Goal: Check status: Check status

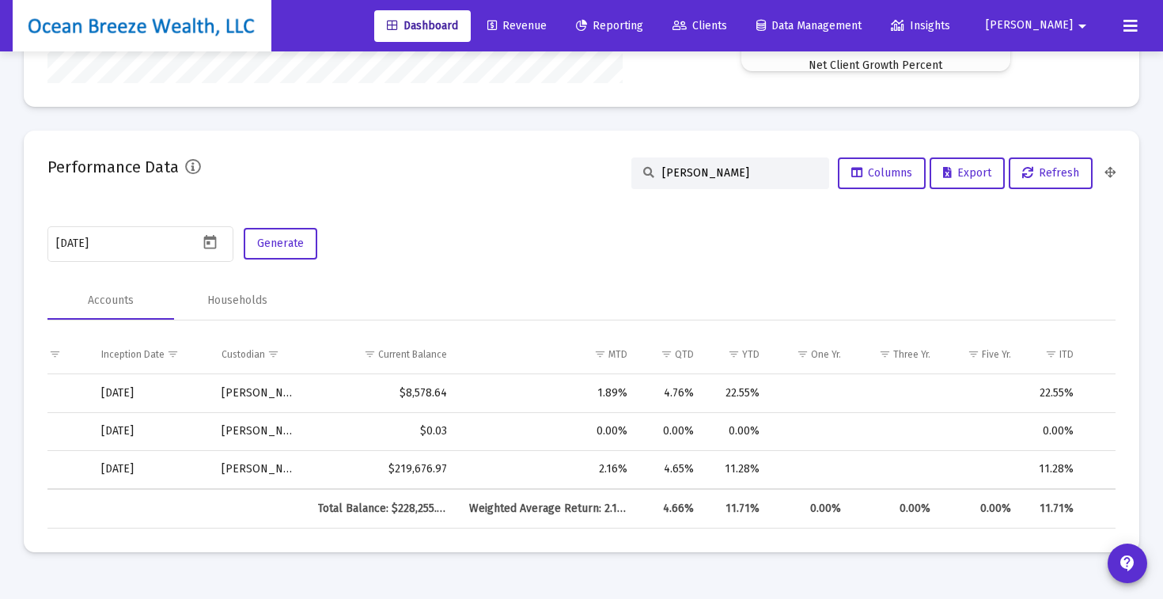
click at [707, 173] on input "[PERSON_NAME]" at bounding box center [739, 172] width 155 height 13
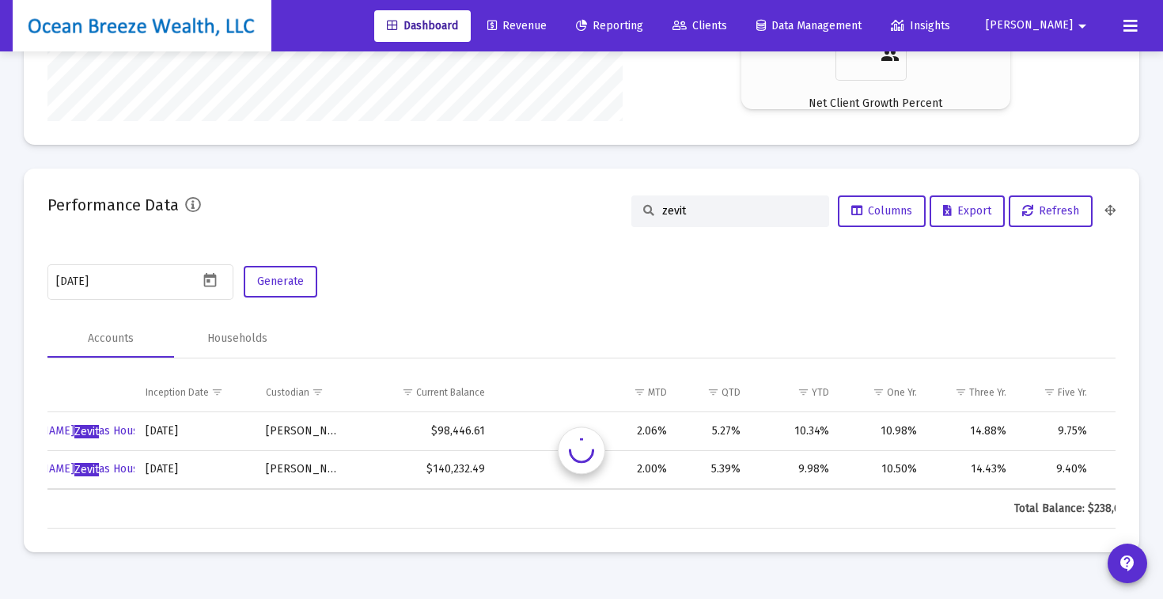
scroll to position [0, 652]
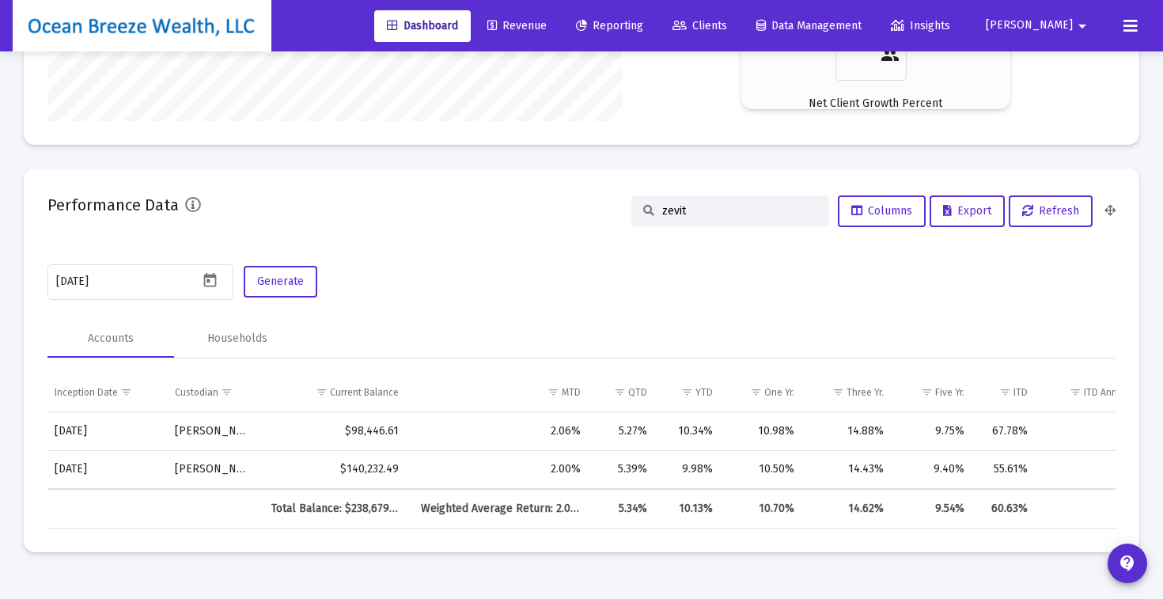
click at [693, 204] on input "zevit" at bounding box center [739, 210] width 155 height 13
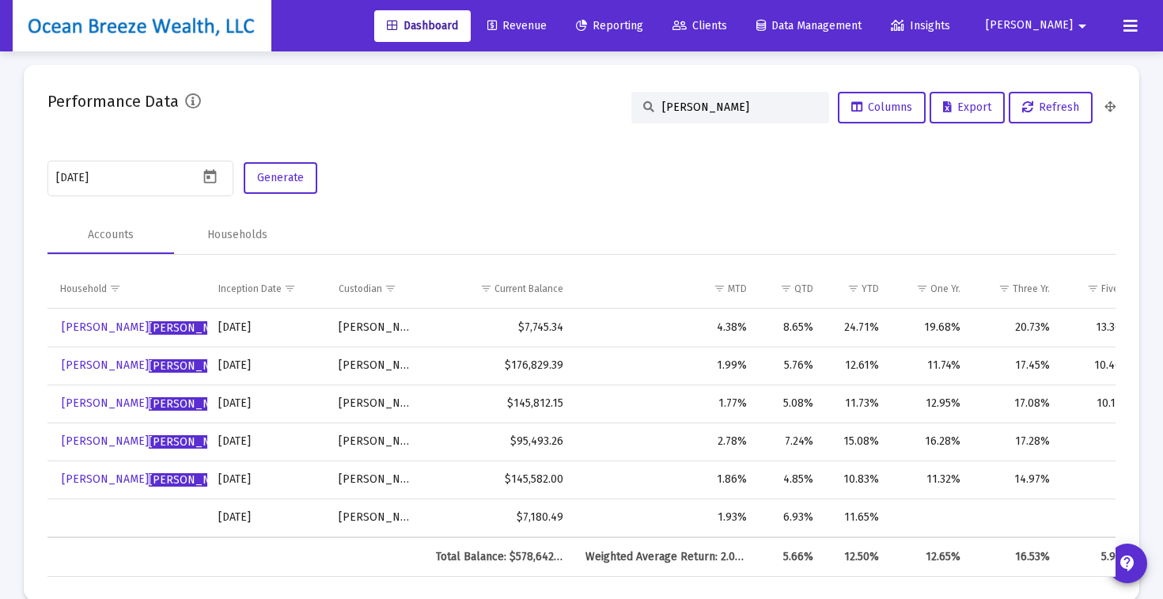
scroll to position [0, 488]
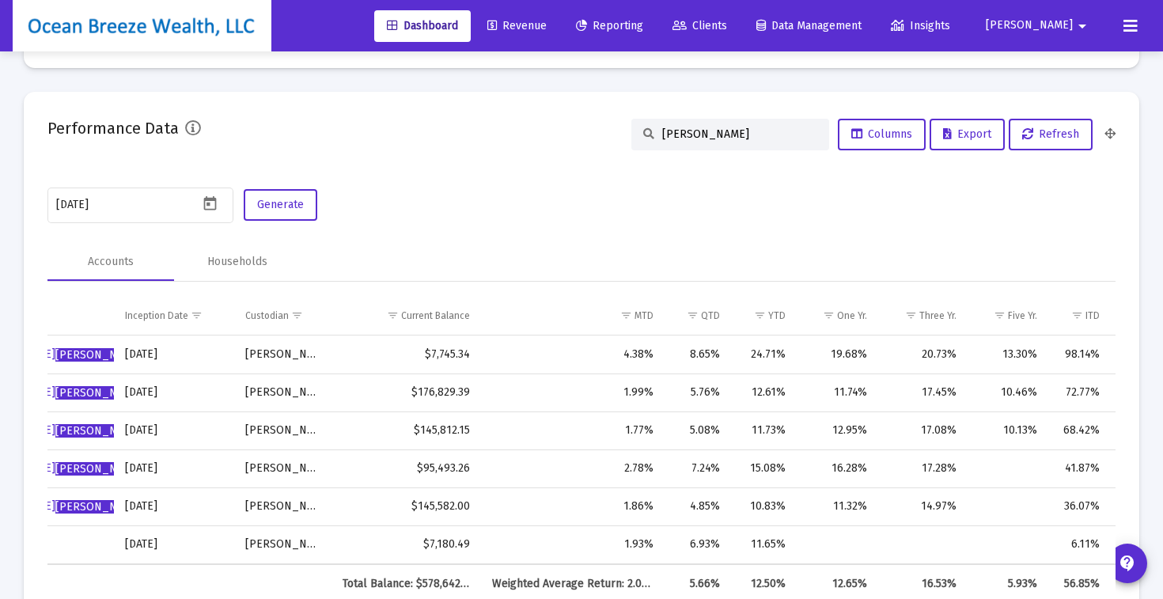
click at [711, 150] on div "Performance Data [PERSON_NAME] Columns Export Refresh" at bounding box center [581, 135] width 1068 height 38
click at [713, 141] on div "[PERSON_NAME]" at bounding box center [731, 135] width 198 height 32
click at [724, 129] on input "[PERSON_NAME]" at bounding box center [739, 133] width 155 height 13
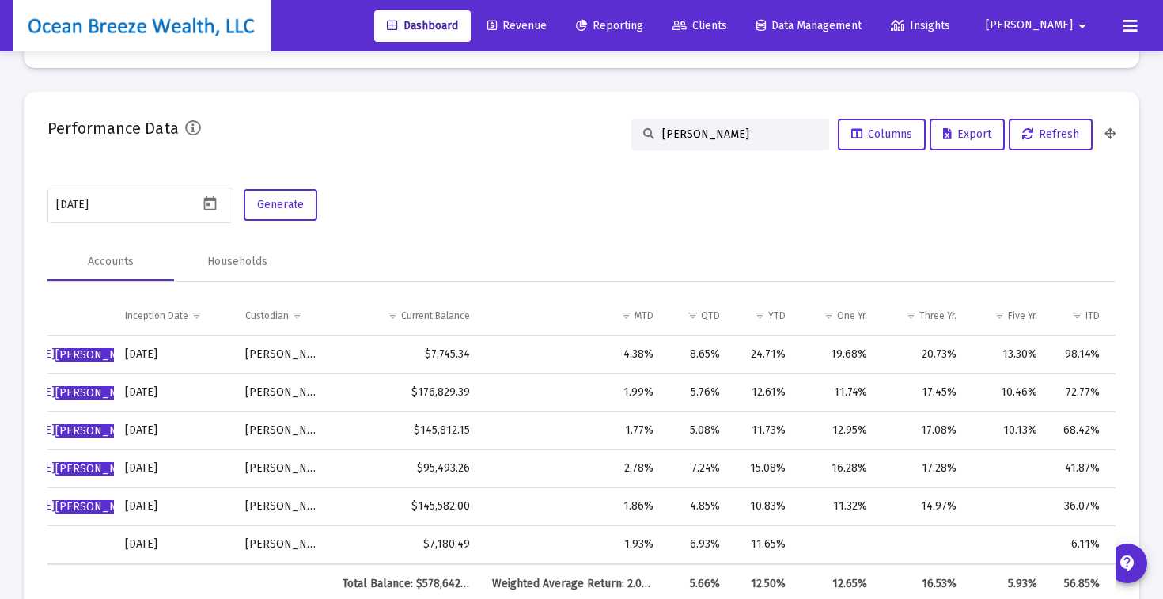
click at [724, 129] on input "[PERSON_NAME]" at bounding box center [739, 133] width 155 height 13
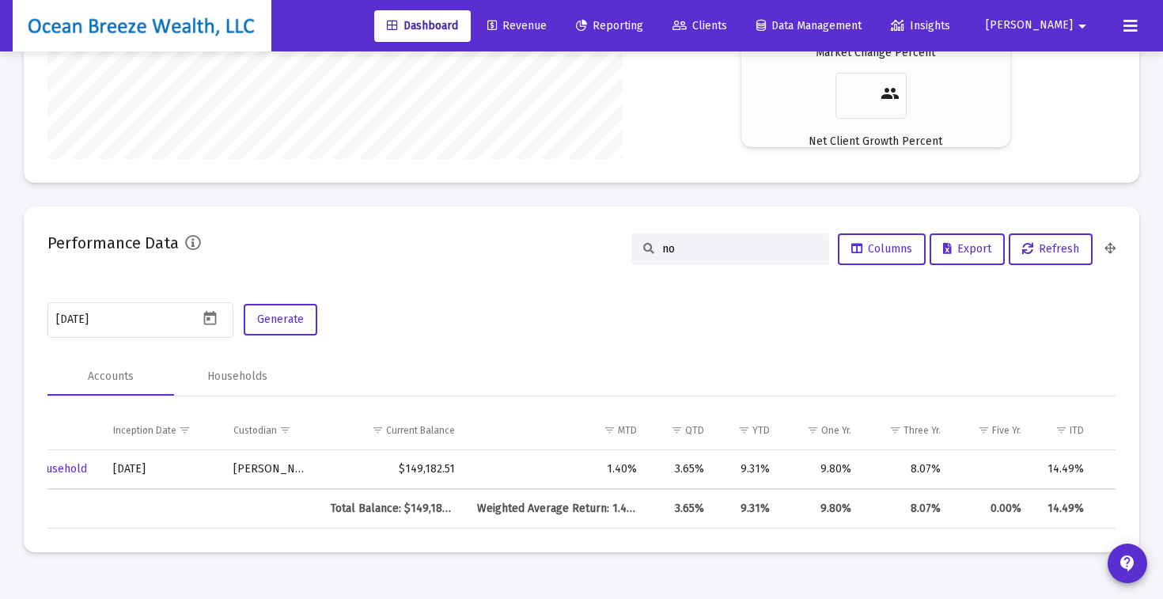
type input "n"
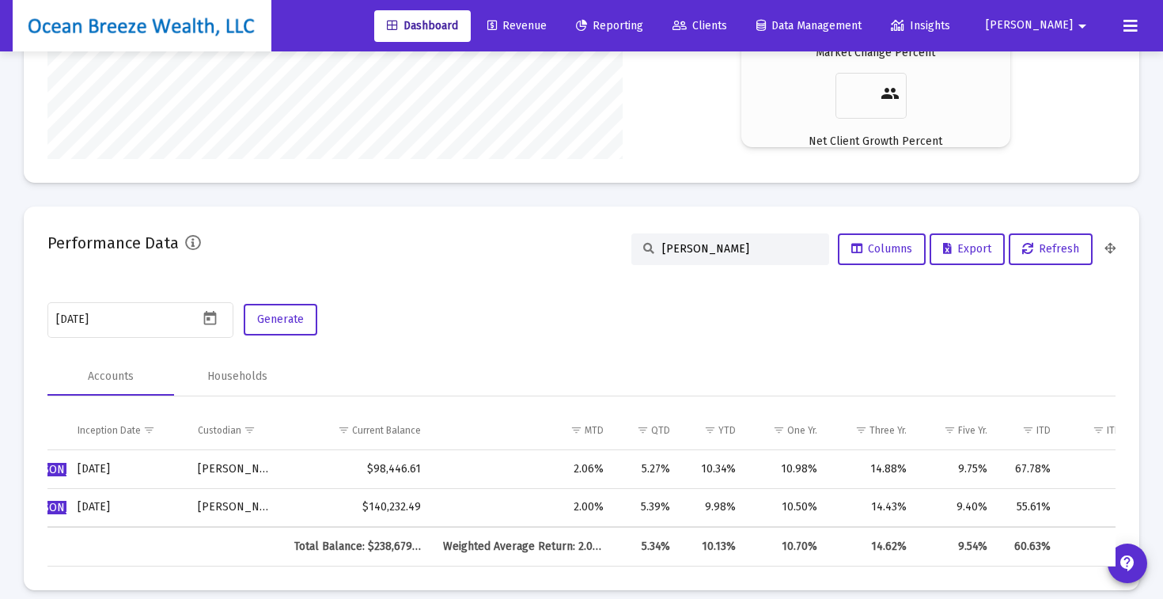
type input "[PERSON_NAME]"
click at [662, 329] on div "[DATE] Generate" at bounding box center [581, 321] width 1068 height 42
click at [480, 268] on mat-card "Performance Data [PERSON_NAME] Columns Export Refresh [DATE] Generate Accounts …" at bounding box center [582, 399] width 1116 height 384
